Goal: Check status

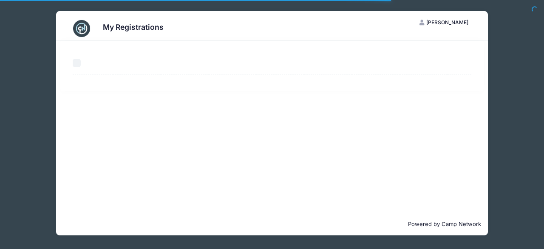
select select "50"
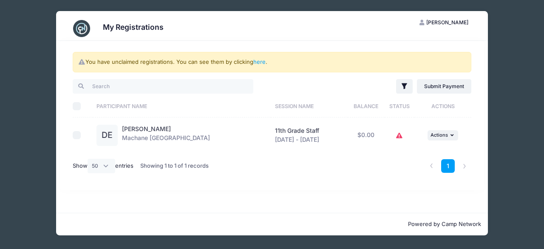
click at [107, 138] on div "DE" at bounding box center [106, 134] width 21 height 21
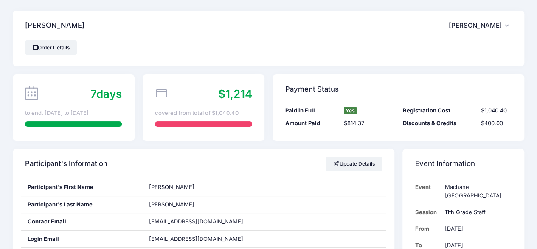
click at [509, 23] on button "CE Chaya Englard" at bounding box center [480, 26] width 63 height 20
click at [332, 38] on div "Englard, Dina CE Chaya Englard My Account Logout" at bounding box center [269, 26] width 512 height 30
